Goal: Answer question/provide support: Share knowledge or assist other users

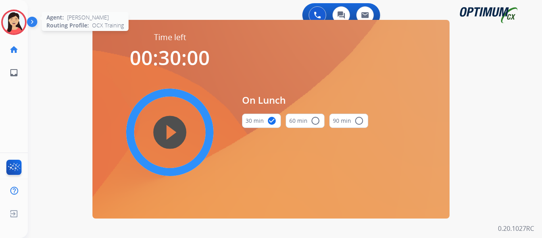
click at [12, 29] on img at bounding box center [14, 22] width 22 height 22
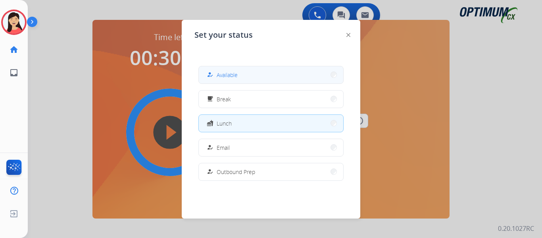
click at [203, 74] on button "how_to_reg Available" at bounding box center [271, 74] width 144 height 17
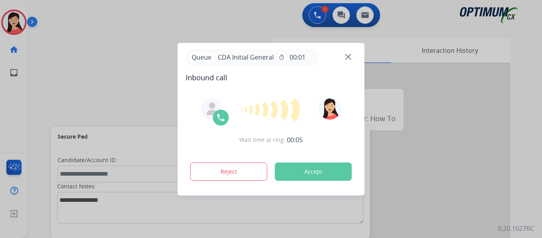
click at [48, 75] on div at bounding box center [271, 119] width 542 height 238
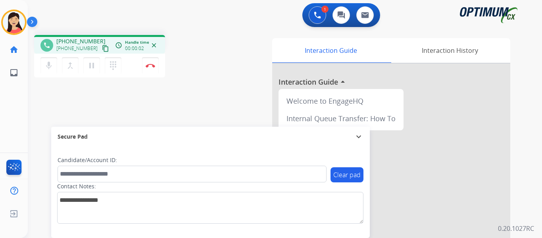
click at [101, 50] on button "content_copy" at bounding box center [106, 49] width 10 height 10
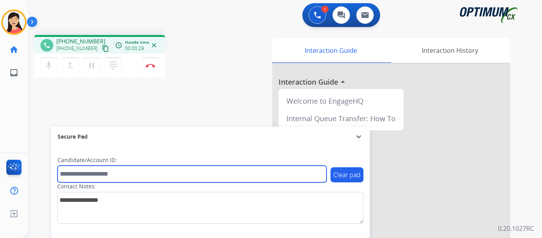
click at [194, 172] on input "text" at bounding box center [191, 173] width 269 height 17
paste input "*******"
type input "*******"
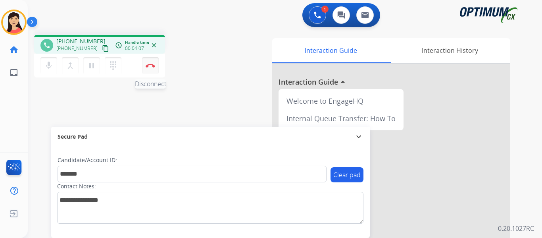
click at [150, 67] on button "Disconnect" at bounding box center [150, 65] width 17 height 17
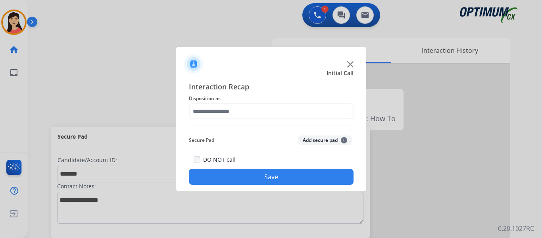
click at [314, 143] on button "Add secure pad +" at bounding box center [325, 140] width 54 height 10
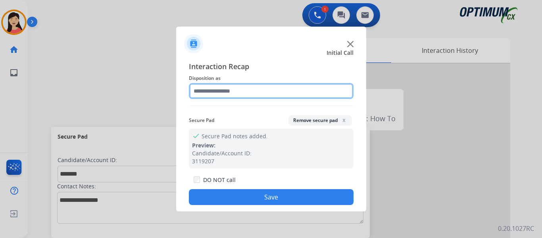
click at [246, 84] on input "text" at bounding box center [271, 91] width 165 height 16
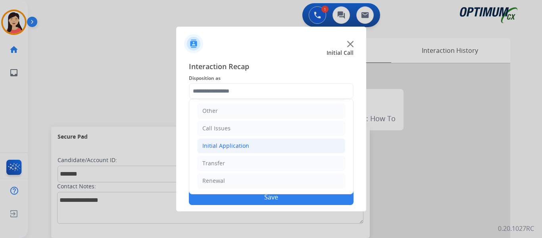
click at [246, 149] on div "Initial Application" at bounding box center [225, 146] width 47 height 8
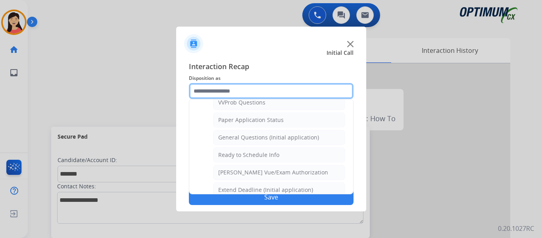
scroll to position [450, 0]
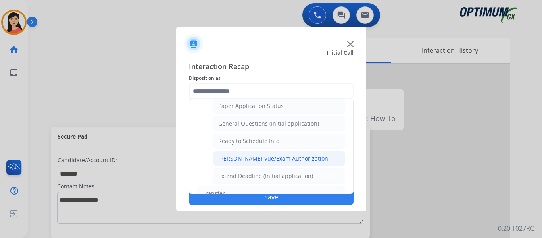
click at [264, 159] on div "[PERSON_NAME] Vue/Exam Authorization" at bounding box center [273, 158] width 110 height 8
type input "**********"
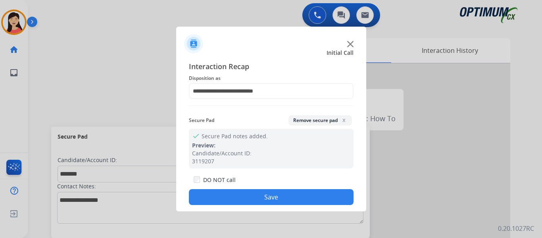
click at [273, 198] on button "Save" at bounding box center [271, 197] width 165 height 16
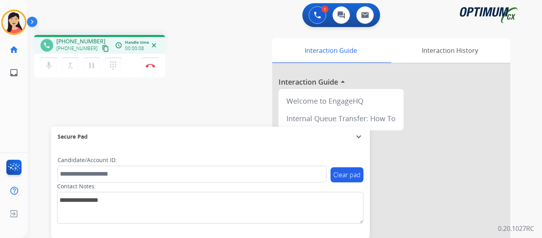
click at [102, 48] on mat-icon "content_copy" at bounding box center [105, 48] width 7 height 7
click at [151, 67] on img at bounding box center [151, 65] width 10 height 4
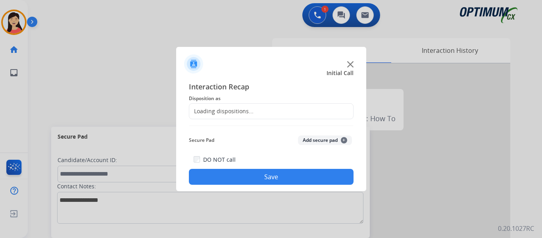
click at [290, 114] on div "Loading dispositions..." at bounding box center [271, 111] width 165 height 16
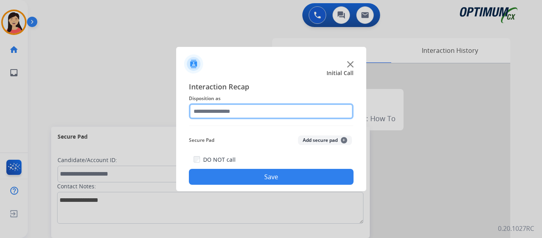
click at [274, 113] on input "text" at bounding box center [271, 111] width 165 height 16
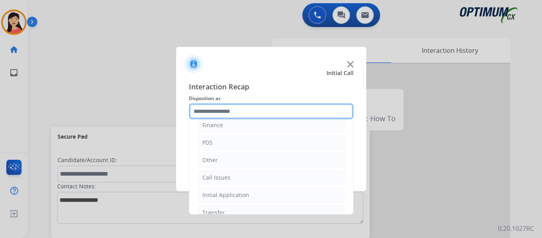
scroll to position [54, 0]
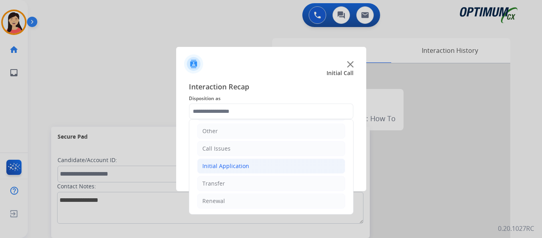
click at [254, 164] on li "Initial Application" at bounding box center [271, 165] width 148 height 15
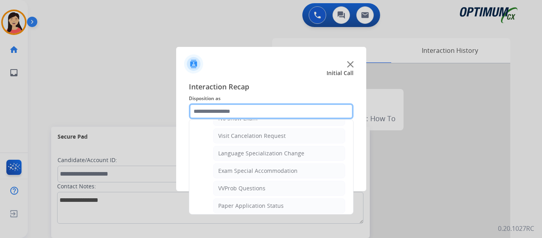
scroll to position [411, 0]
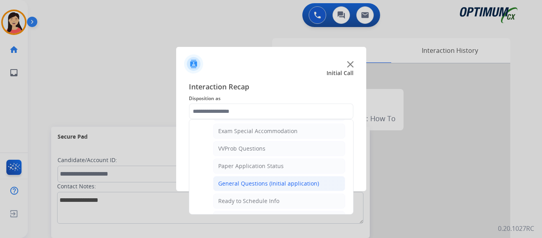
click at [281, 182] on div "General Questions (Initial application)" at bounding box center [268, 183] width 101 height 8
type input "**********"
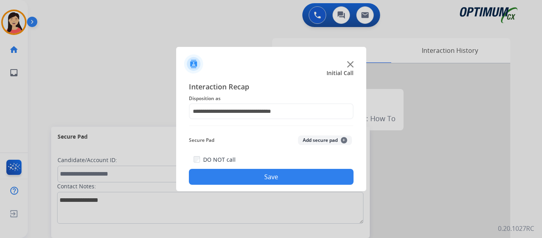
click at [291, 173] on button "Save" at bounding box center [271, 177] width 165 height 16
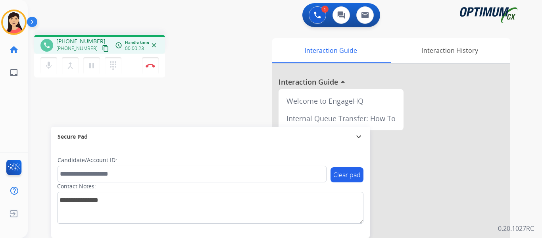
drag, startPoint x: 60, startPoint y: 100, endPoint x: 67, endPoint y: 92, distance: 10.7
click at [60, 100] on div "phone [PHONE_NUMBER] [PHONE_NUMBER] content_copy access_time Call metrics Queue…" at bounding box center [275, 194] width 495 height 331
click at [102, 48] on mat-icon "content_copy" at bounding box center [105, 48] width 7 height 7
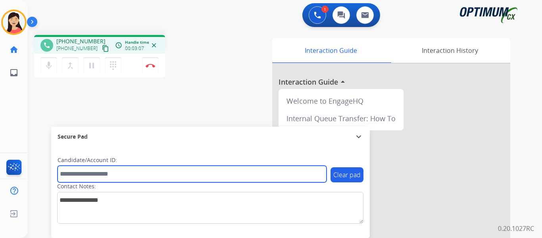
click at [125, 177] on input "text" at bounding box center [191, 173] width 269 height 17
paste input "*******"
type input "*******"
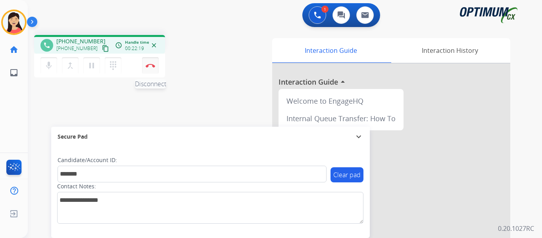
click at [145, 68] on button "Disconnect" at bounding box center [150, 65] width 17 height 17
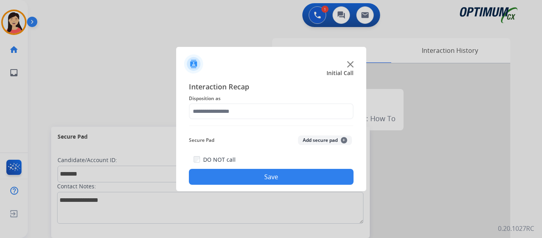
click at [316, 137] on button "Add secure pad +" at bounding box center [325, 140] width 54 height 10
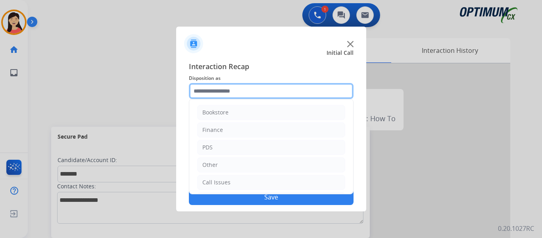
click at [250, 91] on input "text" at bounding box center [271, 91] width 165 height 16
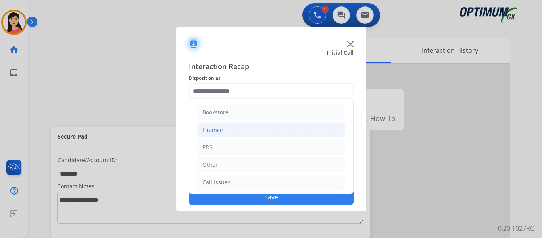
click at [223, 128] on li "Finance" at bounding box center [271, 129] width 148 height 15
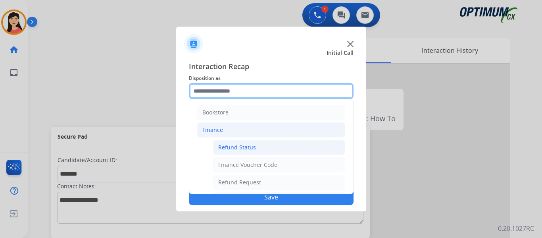
scroll to position [40, 0]
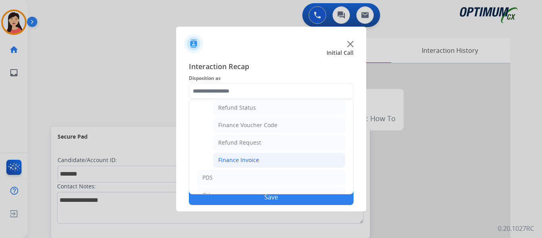
click at [261, 162] on li "Finance Invoice" at bounding box center [279, 159] width 132 height 15
type input "**********"
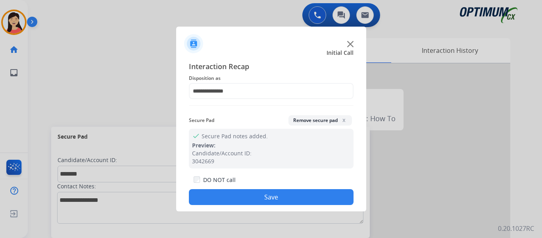
click at [287, 199] on button "Save" at bounding box center [271, 197] width 165 height 16
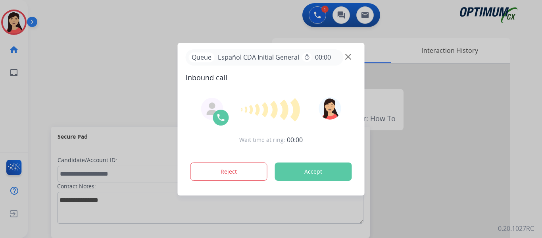
click at [308, 172] on button "Accept" at bounding box center [313, 171] width 77 height 18
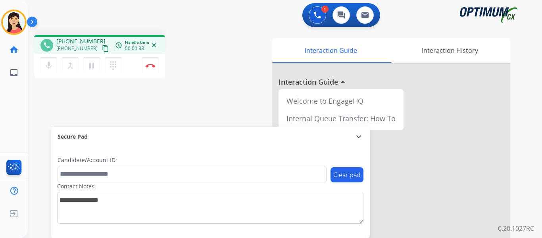
click at [102, 48] on mat-icon "content_copy" at bounding box center [105, 48] width 7 height 7
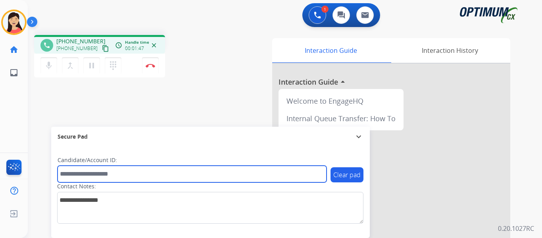
click at [79, 174] on input "text" at bounding box center [191, 173] width 269 height 17
paste input "*******"
type input "*******"
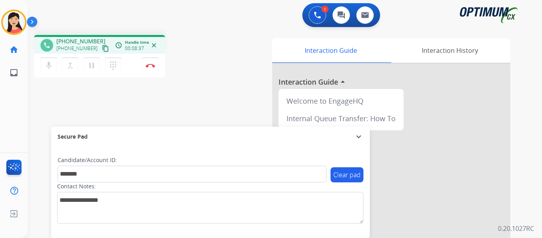
click at [65, 110] on div "phone [PHONE_NUMBER] [PHONE_NUMBER] content_copy access_time Call metrics Queue…" at bounding box center [275, 194] width 495 height 331
click at [113, 65] on mat-icon "dialpad" at bounding box center [113, 66] width 10 height 10
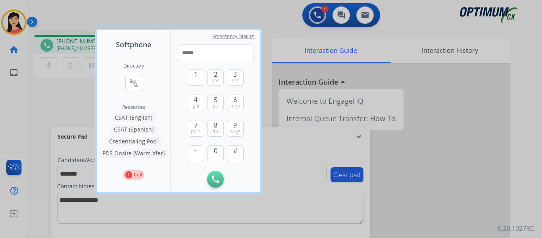
click at [138, 133] on button "CSAT (Spanish)" at bounding box center [134, 130] width 48 height 10
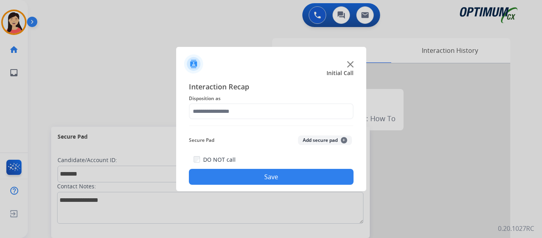
click at [322, 140] on button "Add secure pad +" at bounding box center [325, 140] width 54 height 10
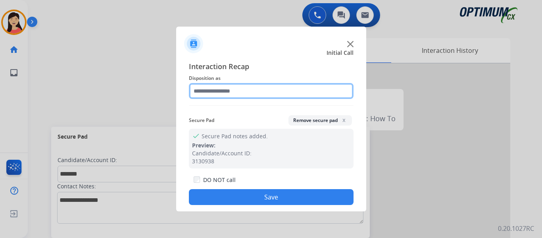
click at [259, 94] on input "text" at bounding box center [271, 91] width 165 height 16
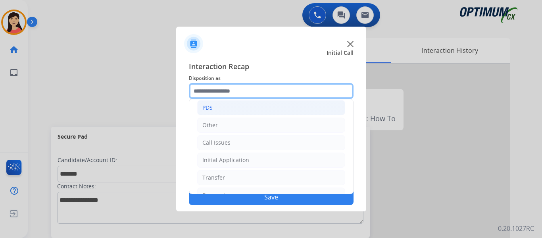
scroll to position [54, 0]
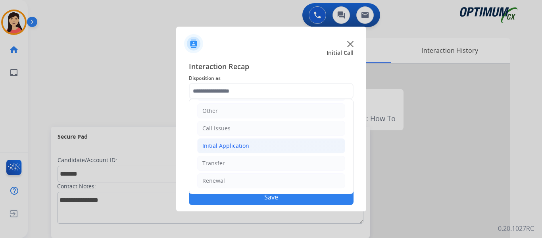
click at [261, 146] on li "Initial Application" at bounding box center [271, 145] width 148 height 15
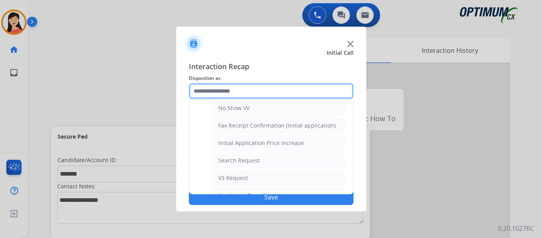
scroll to position [252, 0]
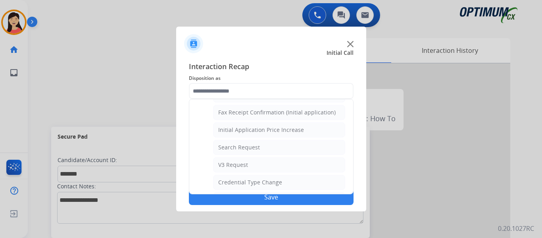
click at [261, 148] on li "Search Request" at bounding box center [279, 147] width 132 height 15
type input "**********"
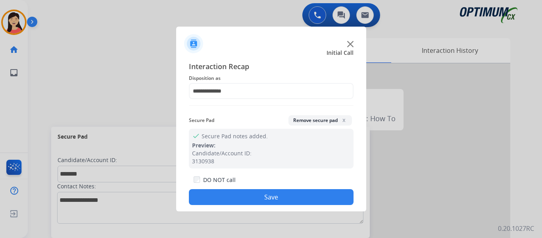
click at [274, 193] on button "Save" at bounding box center [271, 197] width 165 height 16
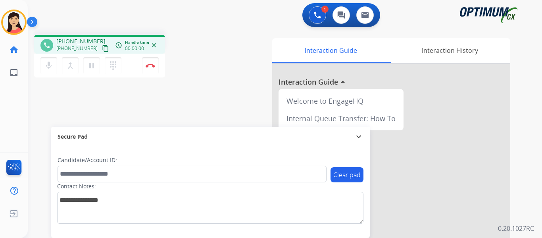
click at [102, 47] on mat-icon "content_copy" at bounding box center [105, 48] width 7 height 7
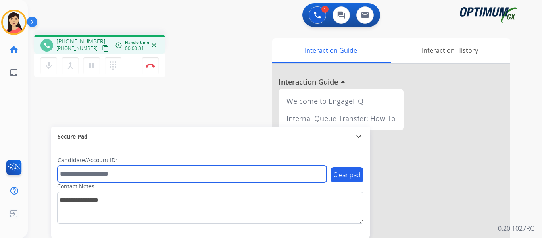
click at [242, 172] on input "text" at bounding box center [191, 173] width 269 height 17
paste input "*******"
type input "*******"
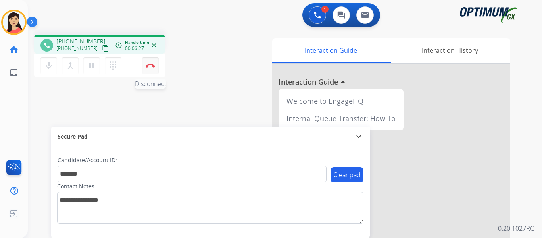
click at [152, 66] on img at bounding box center [151, 65] width 10 height 4
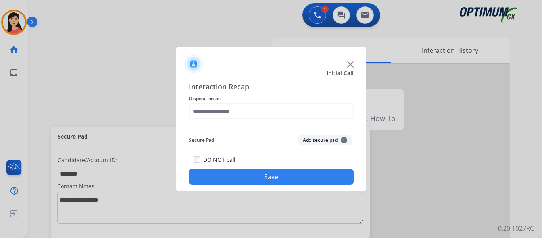
click at [320, 142] on button "Add secure pad +" at bounding box center [325, 140] width 54 height 10
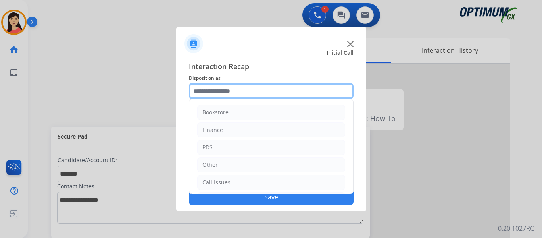
click at [253, 94] on input "text" at bounding box center [271, 91] width 165 height 16
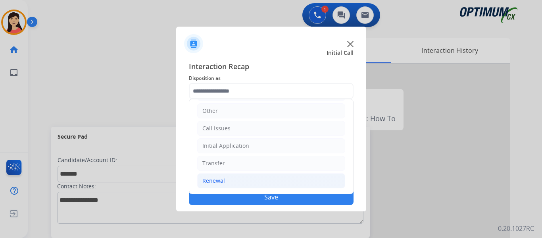
click at [216, 179] on div "Renewal" at bounding box center [213, 180] width 23 height 8
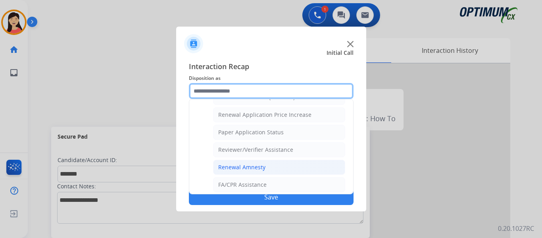
scroll to position [228, 0]
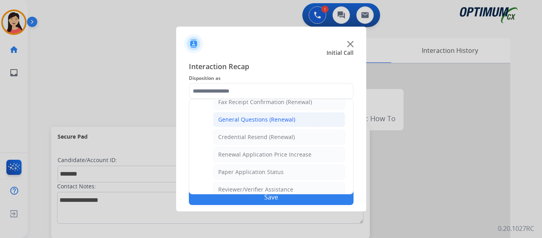
click at [261, 124] on li "General Questions (Renewal)" at bounding box center [279, 119] width 132 height 15
type input "**********"
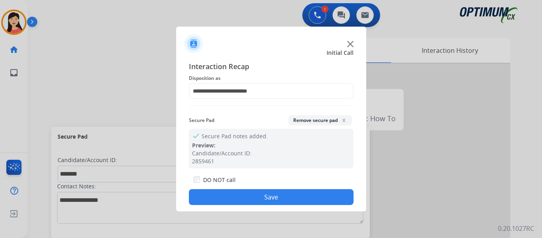
click at [294, 195] on button "Save" at bounding box center [271, 197] width 165 height 16
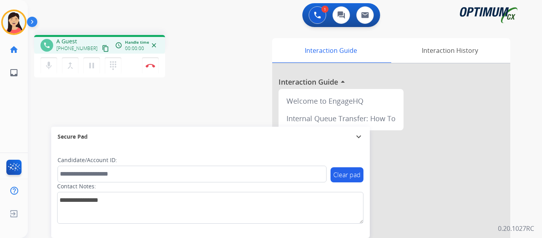
click at [102, 46] on mat-icon "content_copy" at bounding box center [105, 48] width 7 height 7
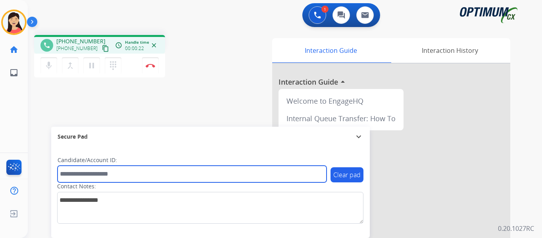
drag, startPoint x: 215, startPoint y: 172, endPoint x: 220, endPoint y: 172, distance: 4.8
click at [215, 172] on input "text" at bounding box center [191, 173] width 269 height 17
paste input "*********"
type input "*********"
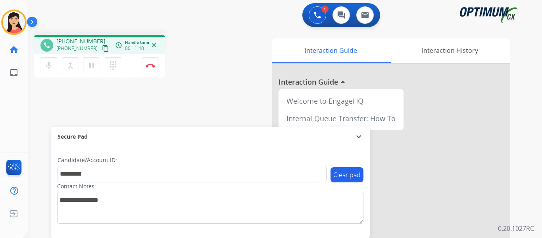
click at [55, 94] on div "phone [PHONE_NUMBER] [PHONE_NUMBER] content_copy access_time Call metrics Queue…" at bounding box center [275, 194] width 495 height 331
click at [93, 63] on mat-icon "pause" at bounding box center [92, 66] width 10 height 10
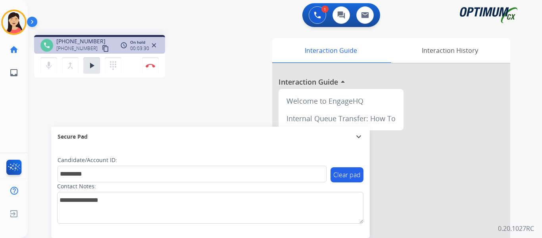
drag, startPoint x: 94, startPoint y: 66, endPoint x: 100, endPoint y: 67, distance: 5.6
click at [94, 66] on mat-icon "play_arrow" at bounding box center [92, 66] width 10 height 10
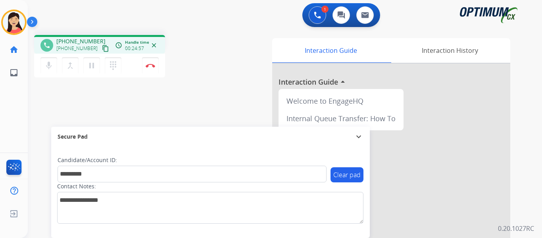
click at [50, 112] on div "phone [PHONE_NUMBER] [PHONE_NUMBER] content_copy access_time Call metrics Queue…" at bounding box center [275, 194] width 495 height 331
click at [64, 102] on div "phone [PHONE_NUMBER] [PHONE_NUMBER] content_copy access_time Call metrics Queue…" at bounding box center [275, 194] width 495 height 331
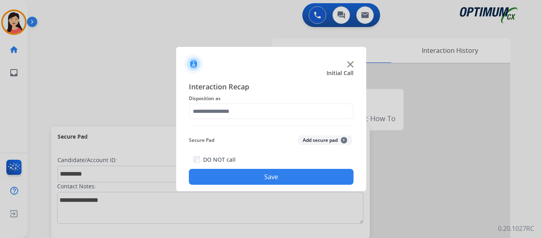
click at [69, 67] on div at bounding box center [271, 119] width 542 height 238
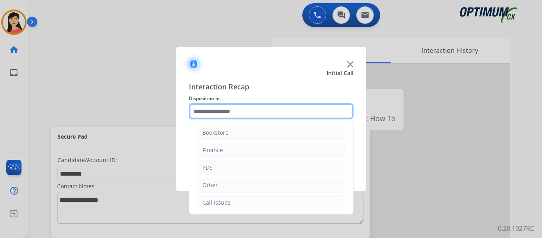
click at [292, 107] on input "text" at bounding box center [271, 111] width 165 height 16
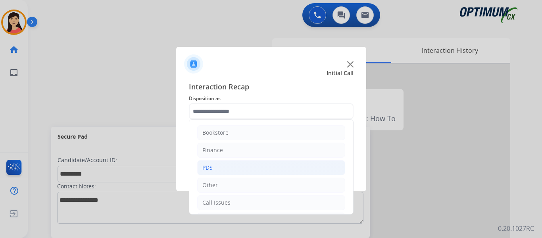
click at [237, 169] on li "PDS" at bounding box center [271, 167] width 148 height 15
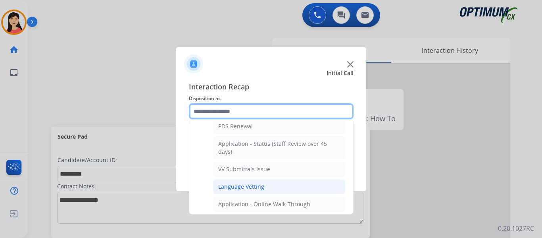
scroll to position [159, 0]
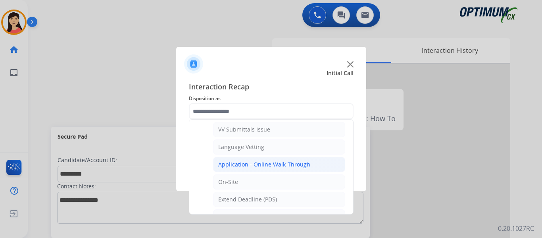
click at [277, 165] on div "Application - Online Walk-Through" at bounding box center [264, 164] width 92 height 8
type input "**********"
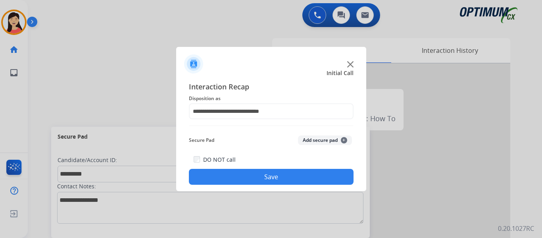
click at [312, 139] on button "Add secure pad +" at bounding box center [325, 140] width 54 height 10
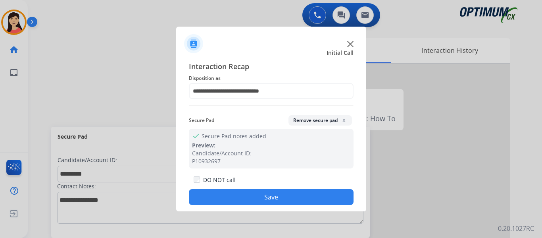
click at [300, 197] on button "Save" at bounding box center [271, 197] width 165 height 16
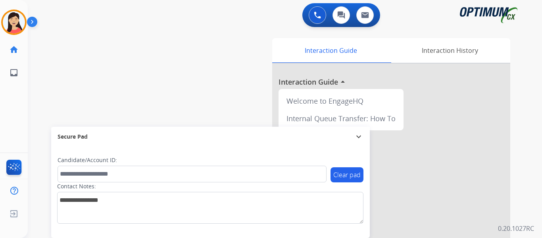
click at [52, 96] on div "swap_horiz Break voice bridge close_fullscreen Connect 3-Way Call merge_type Se…" at bounding box center [275, 194] width 495 height 331
click at [13, 25] on img at bounding box center [14, 22] width 22 height 22
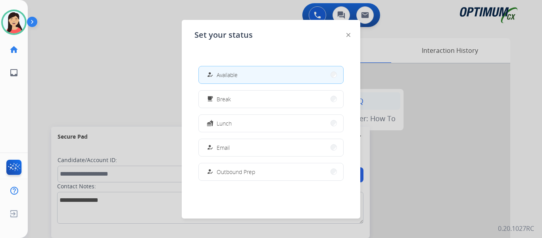
click at [294, 94] on button "free_breakfast Break" at bounding box center [271, 98] width 144 height 17
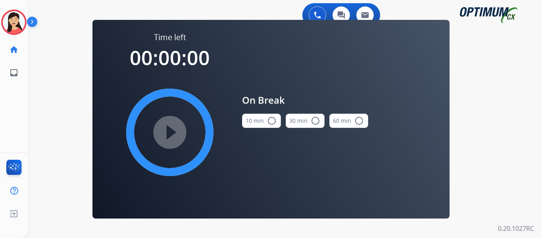
click at [268, 121] on mat-icon "radio_button_unchecked" at bounding box center [272, 121] width 10 height 10
click at [165, 132] on mat-icon "play_circle_filled" at bounding box center [170, 132] width 10 height 10
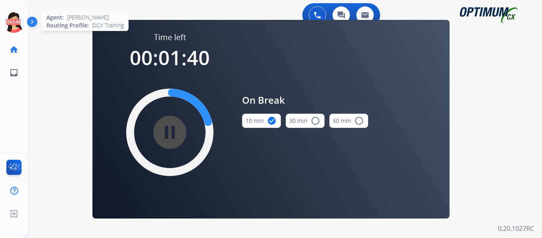
click at [13, 25] on icon at bounding box center [14, 23] width 26 height 26
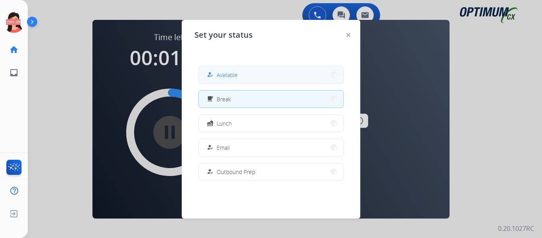
click at [224, 78] on span "Available" at bounding box center [226, 75] width 21 height 8
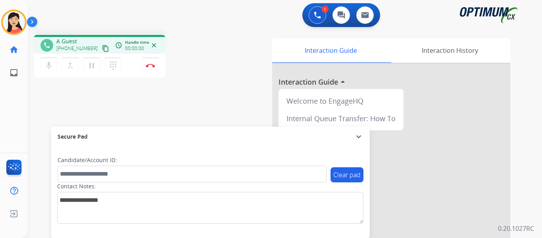
click at [36, 104] on div "phone A Guest [PHONE_NUMBER] content_copy access_time Call metrics Queue 00:10 …" at bounding box center [275, 194] width 495 height 331
click at [102, 46] on mat-icon "content_copy" at bounding box center [105, 48] width 7 height 7
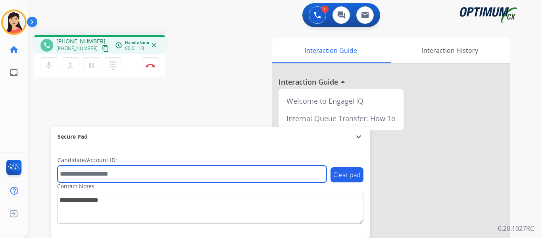
click at [181, 170] on input "text" at bounding box center [191, 173] width 269 height 17
paste input "**********"
drag, startPoint x: 159, startPoint y: 173, endPoint x: 0, endPoint y: 172, distance: 159.0
click at [0, 173] on div "Outbound call Quit Outbound call Quit Schedule interaction + Add to my list Cus…" at bounding box center [271, 119] width 542 height 238
paste input "text"
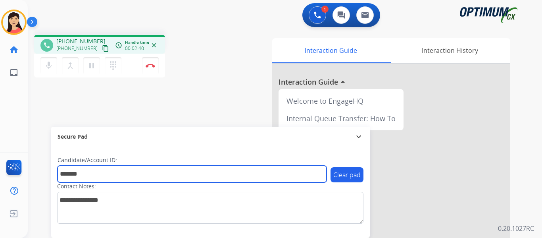
type input "*******"
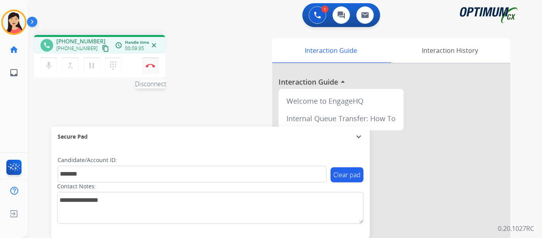
click at [147, 67] on img at bounding box center [151, 65] width 10 height 4
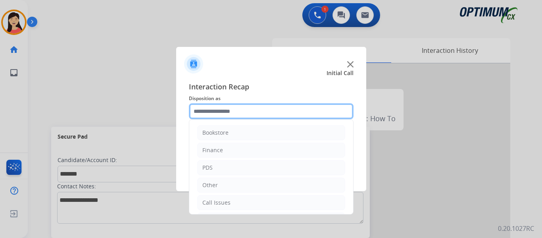
click at [307, 118] on input "text" at bounding box center [271, 111] width 165 height 16
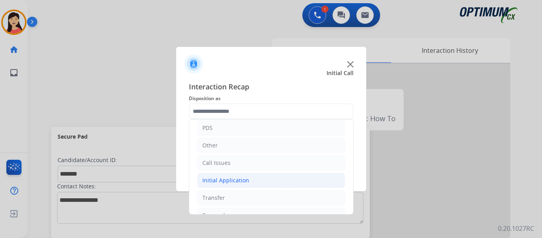
click at [238, 176] on div "Initial Application" at bounding box center [225, 180] width 47 height 8
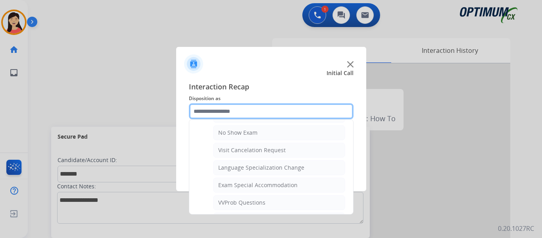
scroll to position [397, 0]
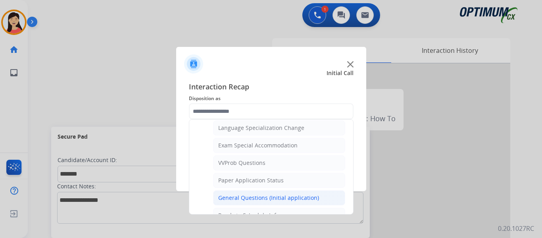
click at [256, 194] on div "General Questions (Initial application)" at bounding box center [268, 197] width 101 height 8
type input "**********"
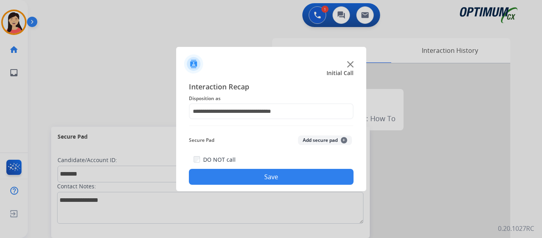
click at [317, 138] on button "Add secure pad +" at bounding box center [325, 140] width 54 height 10
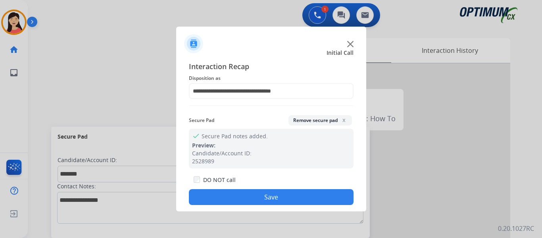
click at [290, 193] on button "Save" at bounding box center [271, 197] width 165 height 16
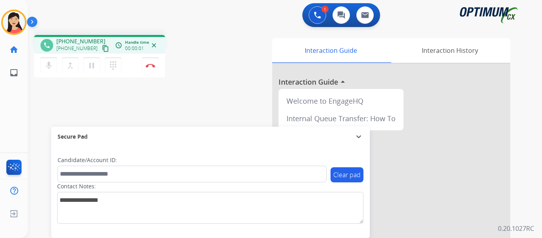
click at [102, 46] on mat-icon "content_copy" at bounding box center [105, 48] width 7 height 7
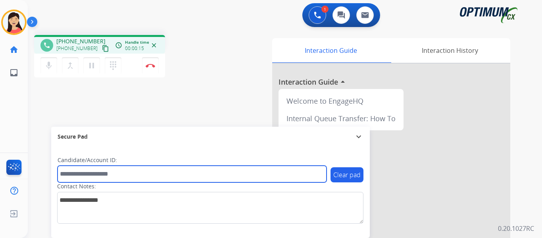
click at [250, 169] on input "text" at bounding box center [191, 173] width 269 height 17
paste input "*******"
type input "*******"
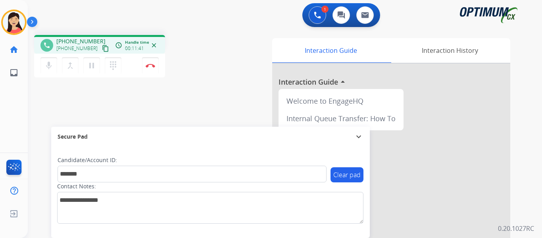
click at [56, 109] on div "phone [PHONE_NUMBER] [PHONE_NUMBER] content_copy access_time Call metrics Queue…" at bounding box center [275, 194] width 495 height 331
click at [53, 66] on mat-icon "mic" at bounding box center [49, 66] width 10 height 10
click at [42, 64] on button "mic_off Mute" at bounding box center [48, 65] width 17 height 17
click at [51, 70] on mat-icon "mic" at bounding box center [49, 66] width 10 height 10
drag, startPoint x: 49, startPoint y: 68, endPoint x: 67, endPoint y: 84, distance: 24.2
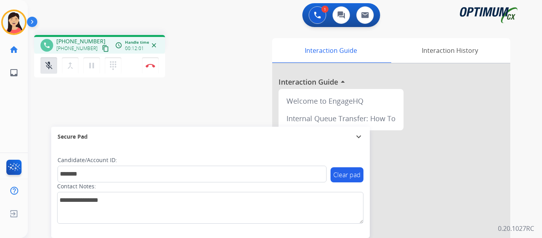
click at [49, 67] on mat-icon "mic_off" at bounding box center [49, 66] width 10 height 10
click at [59, 96] on div "phone [PHONE_NUMBER] [PHONE_NUMBER] content_copy access_time Call metrics Queue…" at bounding box center [275, 194] width 495 height 331
click at [48, 103] on div "phone [PHONE_NUMBER] [PHONE_NUMBER] content_copy access_time Call metrics Queue…" at bounding box center [275, 194] width 495 height 331
click at [149, 67] on img at bounding box center [151, 65] width 10 height 4
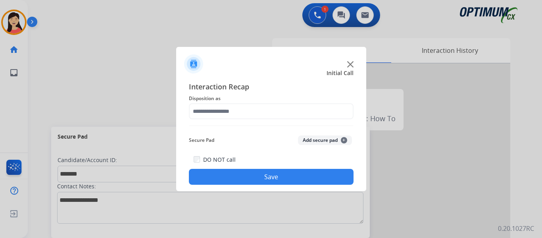
click at [327, 142] on button "Add secure pad +" at bounding box center [325, 140] width 54 height 10
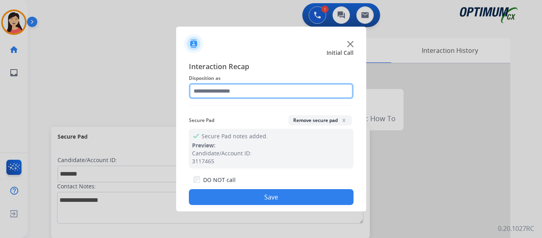
click at [235, 94] on input "text" at bounding box center [271, 91] width 165 height 16
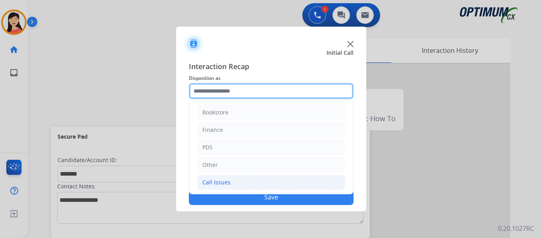
scroll to position [54, 0]
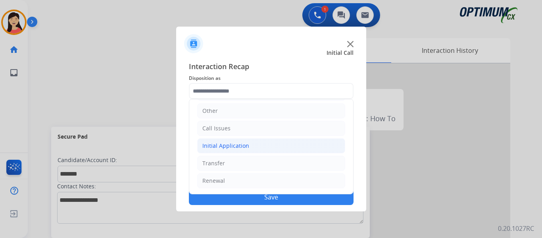
click at [252, 144] on li "Initial Application" at bounding box center [271, 145] width 148 height 15
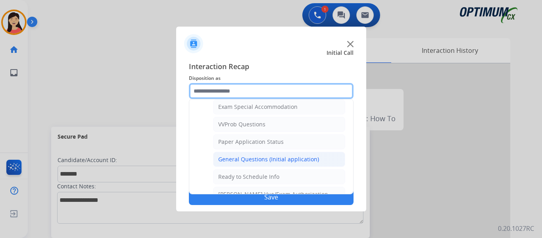
scroll to position [401, 0]
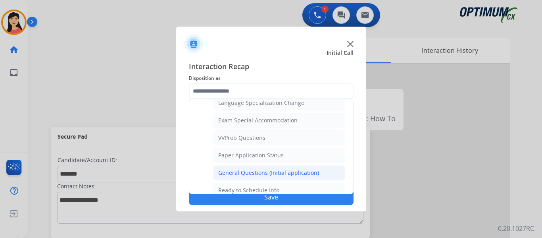
click at [283, 169] on div "General Questions (Initial application)" at bounding box center [268, 173] width 101 height 8
type input "**********"
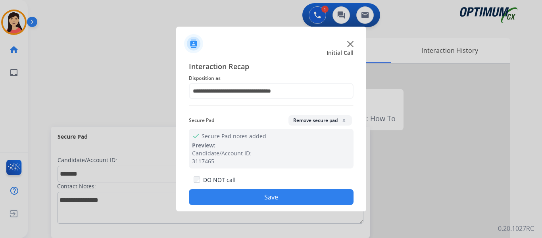
click at [306, 195] on button "Save" at bounding box center [271, 197] width 165 height 16
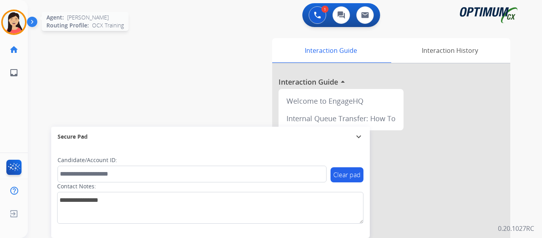
click at [22, 21] on img at bounding box center [14, 22] width 22 height 22
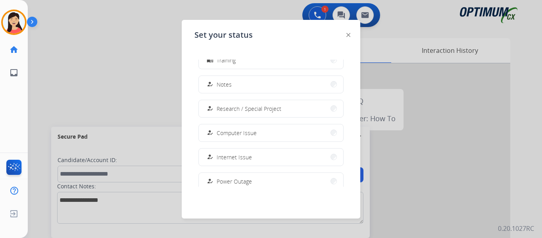
scroll to position [198, 0]
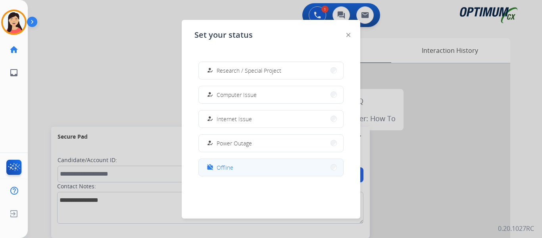
click at [254, 169] on button "work_off Offline" at bounding box center [271, 167] width 144 height 17
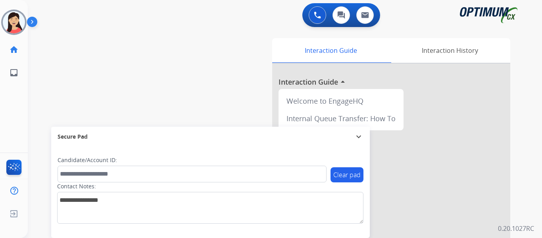
drag, startPoint x: 14, startPoint y: 211, endPoint x: 113, endPoint y: 205, distance: 99.3
click at [14, 211] on img at bounding box center [14, 213] width 14 height 15
